Goal: Task Accomplishment & Management: Manage account settings

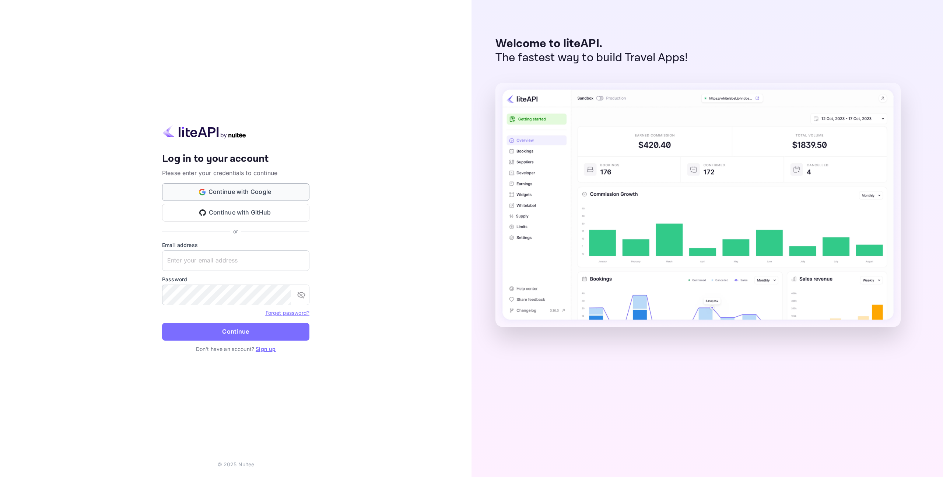
click at [246, 190] on button "Continue with Google" at bounding box center [235, 192] width 147 height 18
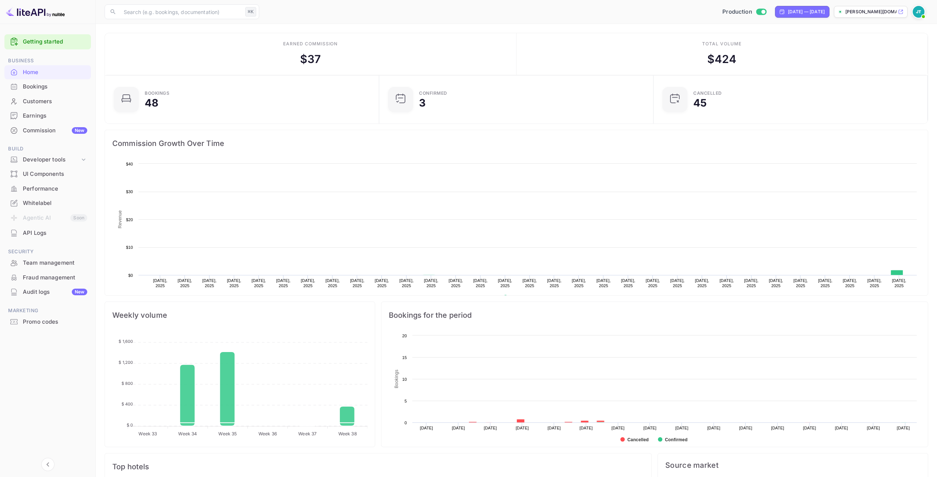
scroll to position [114, 264]
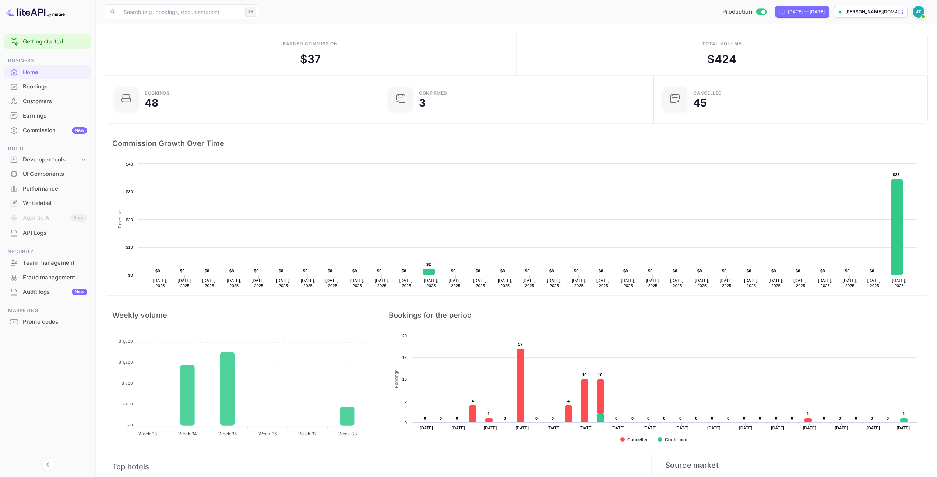
click at [58, 87] on div "Bookings" at bounding box center [55, 87] width 64 height 8
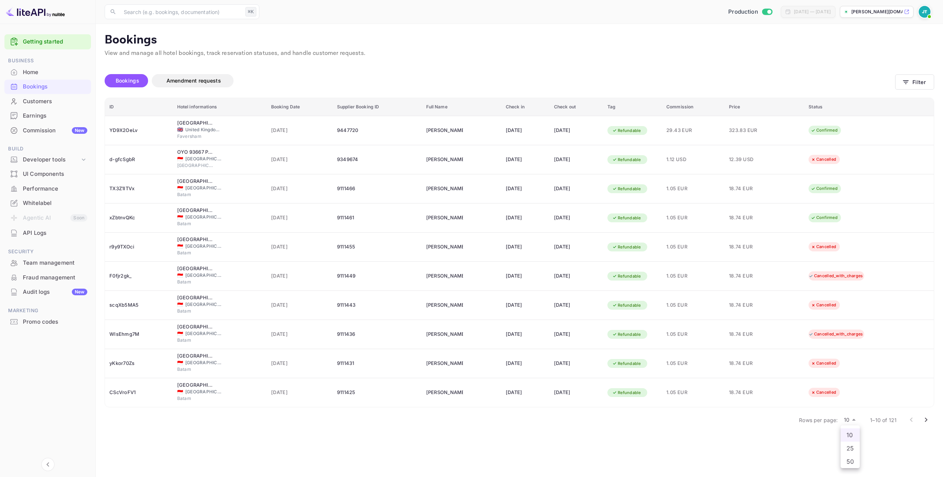
click at [850, 420] on body "Getting started Business Home Bookings Customers Earnings Commission New Build …" at bounding box center [471, 238] width 943 height 477
click at [850, 460] on li "50" at bounding box center [850, 461] width 19 height 13
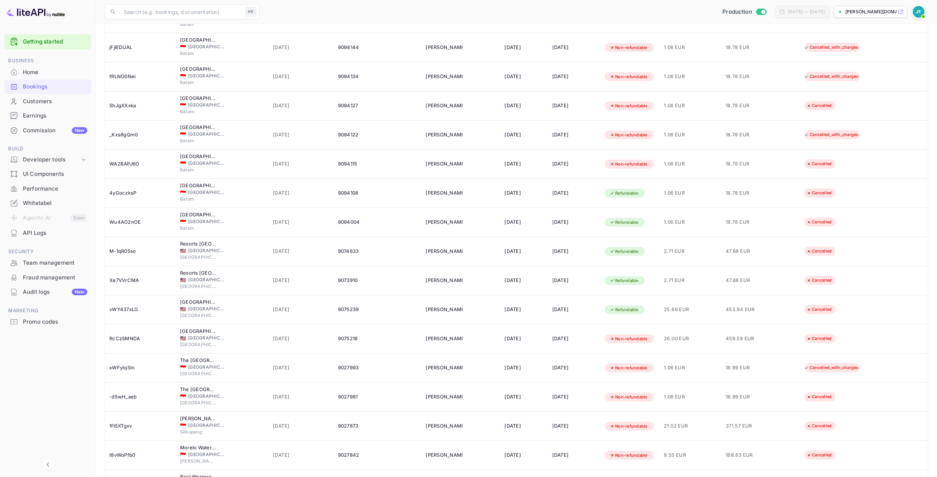
scroll to position [1125, 0]
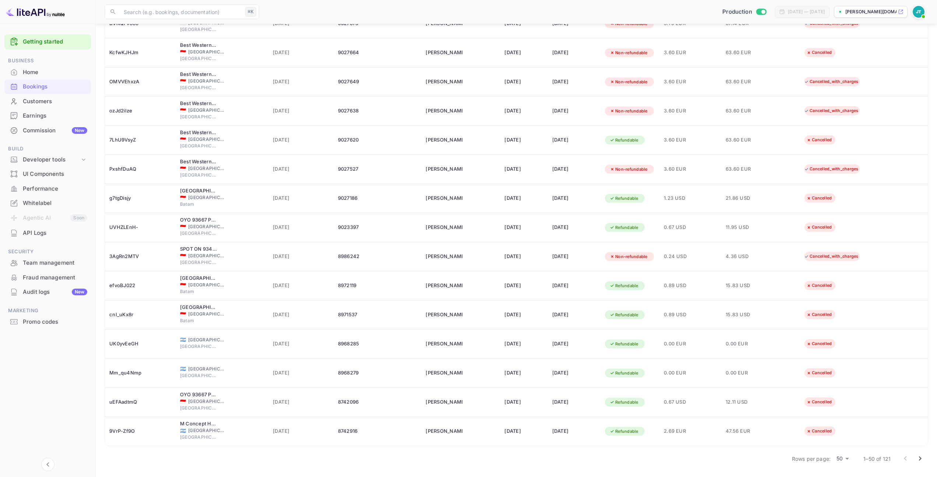
click at [916, 458] on icon "Go to next page" at bounding box center [920, 458] width 9 height 9
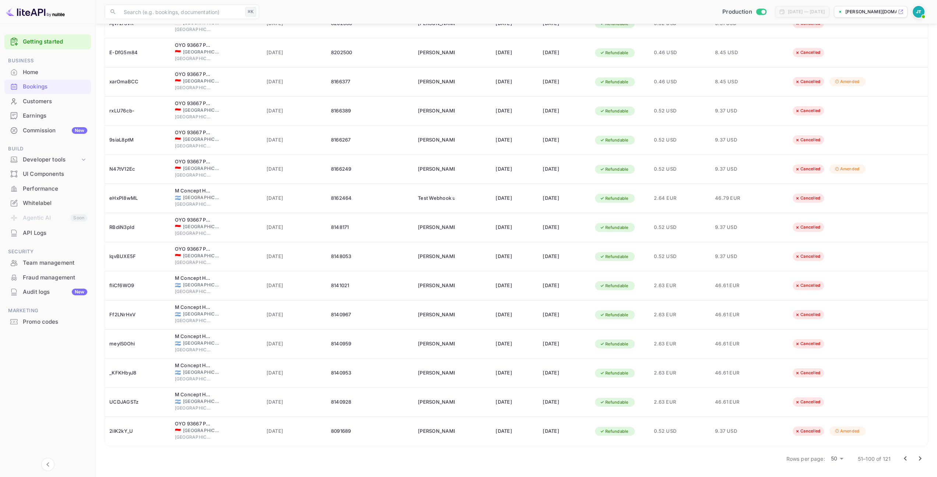
click at [921, 459] on icon "Go to next page" at bounding box center [920, 458] width 9 height 9
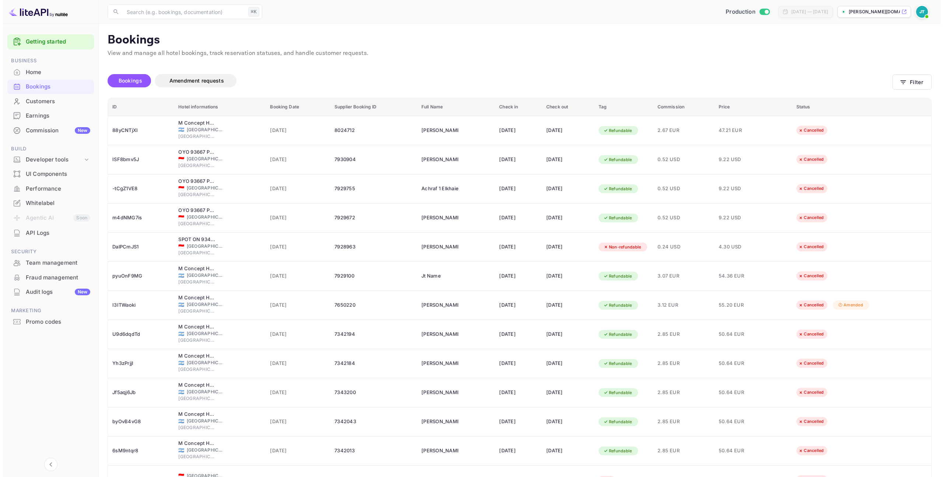
scroll to position [281, 0]
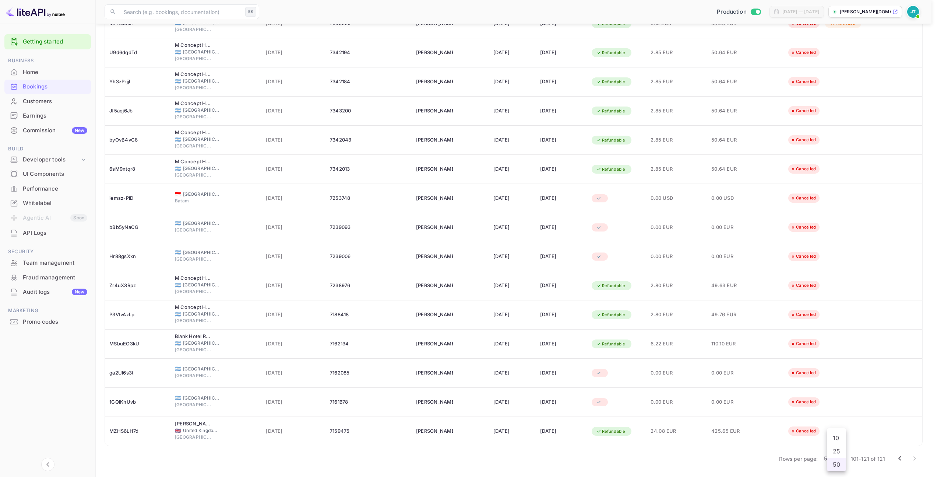
click at [841, 459] on body "Getting started Business Home Bookings Customers Earnings Commission New Build …" at bounding box center [468, 98] width 937 height 758
click at [837, 440] on li "10" at bounding box center [836, 437] width 19 height 13
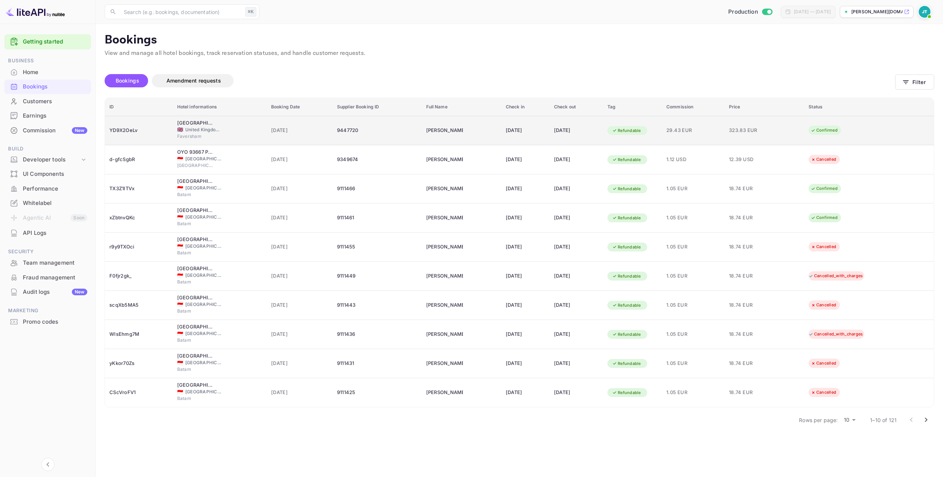
click at [456, 130] on td "[PERSON_NAME]" at bounding box center [462, 130] width 80 height 29
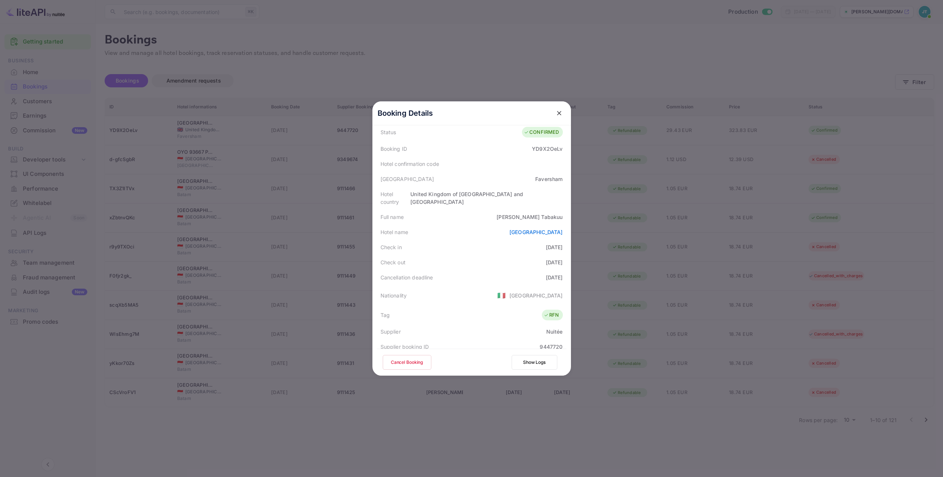
scroll to position [179, 0]
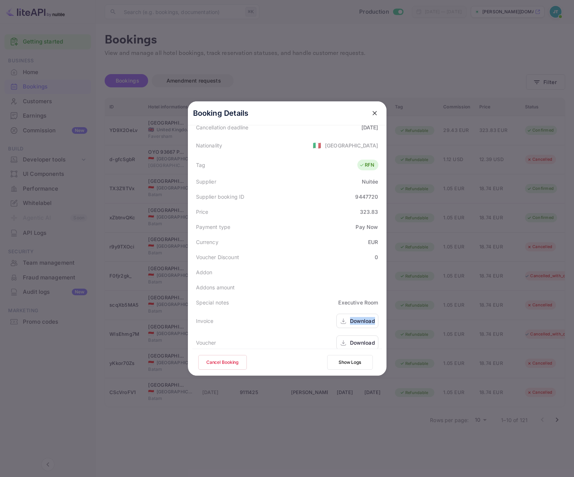
click at [359, 317] on div "Download" at bounding box center [362, 321] width 25 height 8
click at [364, 339] on div "Download" at bounding box center [362, 343] width 25 height 8
click at [371, 115] on icon "close" at bounding box center [374, 112] width 7 height 7
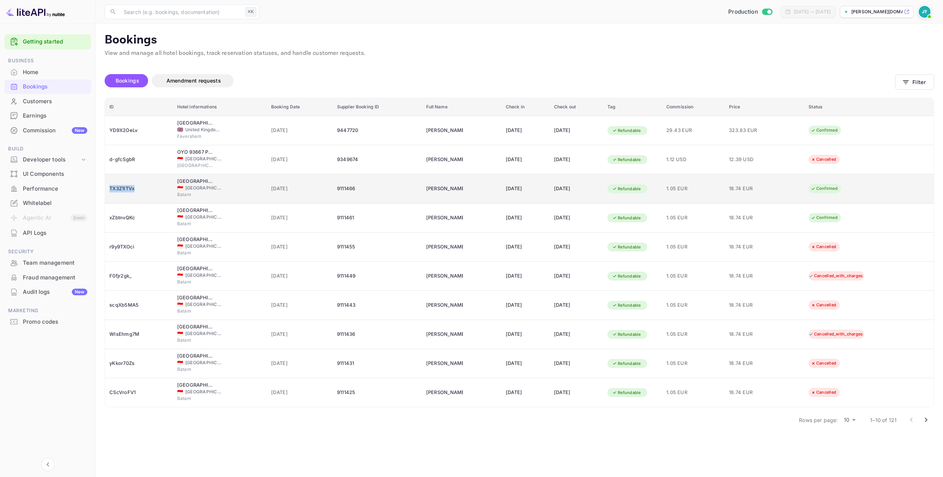
drag, startPoint x: 141, startPoint y: 187, endPoint x: 108, endPoint y: 189, distance: 33.2
click at [108, 189] on td "TX3Z1ITVx" at bounding box center [139, 188] width 68 height 29
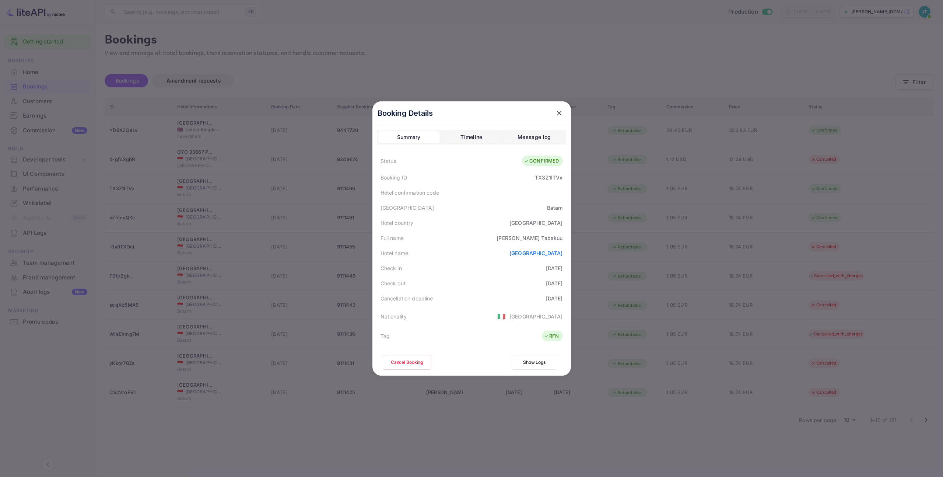
click at [537, 175] on div "TX3Z1ITVx" at bounding box center [549, 177] width 28 height 8
copy div "TX3Z1ITVx"
click at [558, 112] on icon "close" at bounding box center [558, 112] width 7 height 7
